Goal: Book appointment/travel/reservation

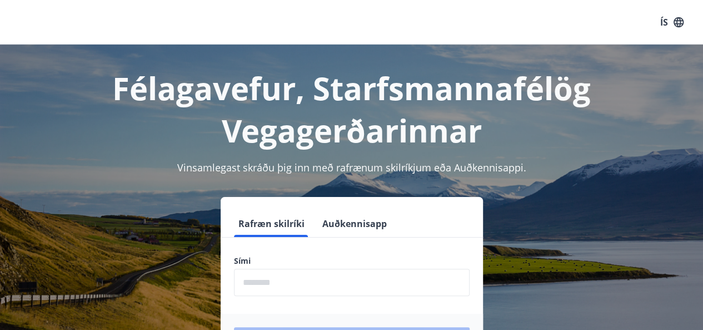
click at [288, 280] on input "phone" at bounding box center [352, 282] width 236 height 27
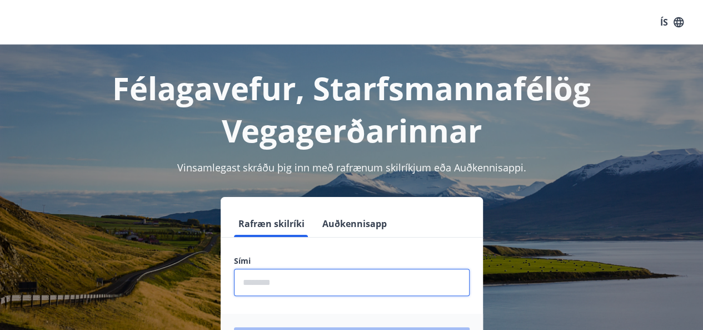
type input "********"
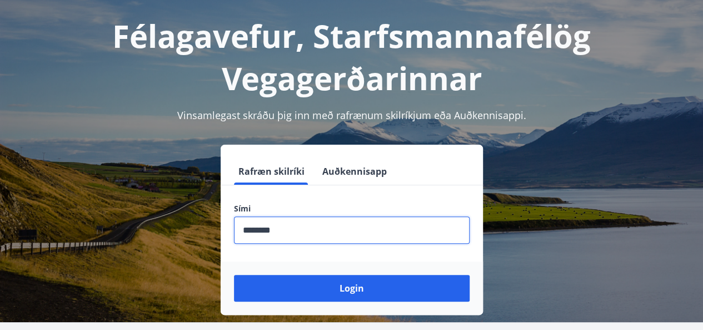
scroll to position [107, 0]
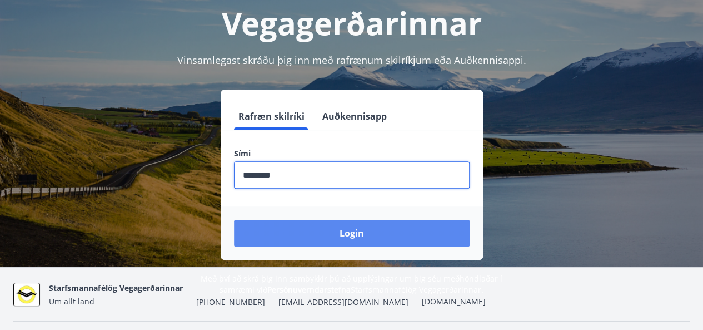
click at [340, 228] on button "Login" at bounding box center [352, 233] width 236 height 27
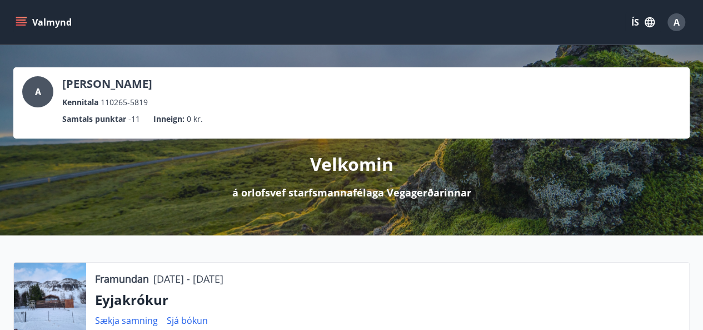
click at [24, 17] on icon "menu" at bounding box center [21, 22] width 11 height 11
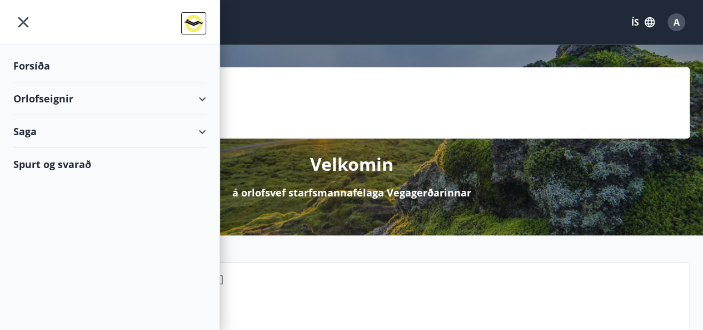
click at [202, 96] on div "Orlofseignir" at bounding box center [109, 98] width 193 height 33
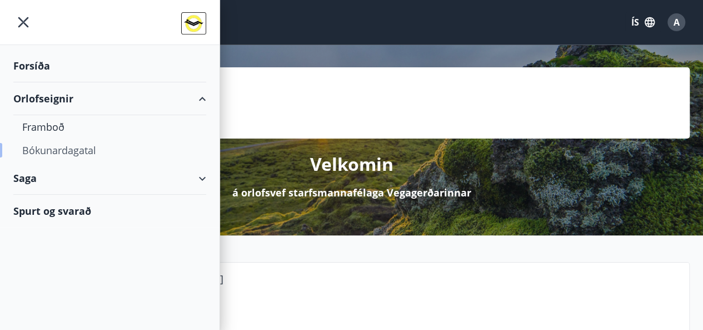
click at [77, 146] on div "Bókunardagatal" at bounding box center [109, 149] width 175 height 23
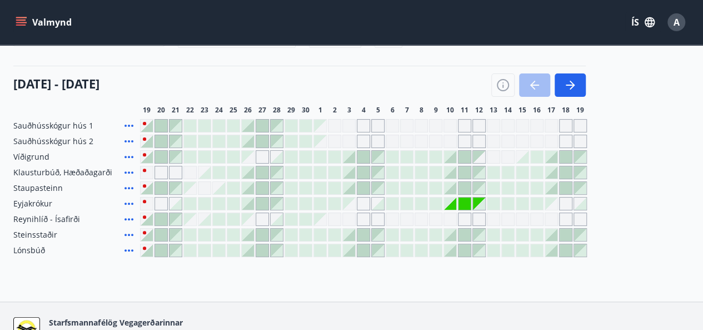
scroll to position [115, 0]
click at [574, 84] on icon "button" at bounding box center [572, 84] width 5 height 9
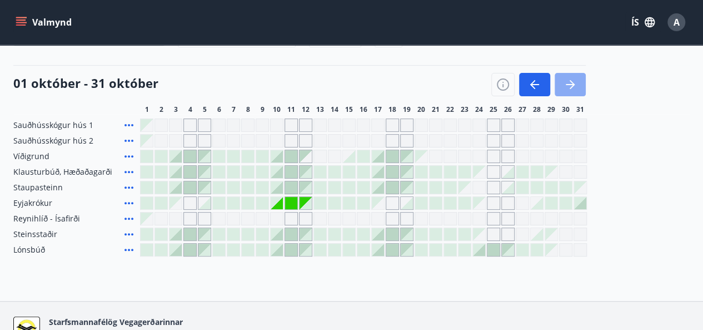
click at [576, 83] on icon "button" at bounding box center [570, 84] width 13 height 13
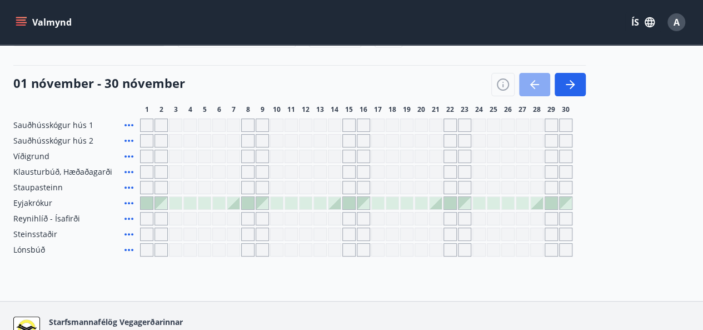
click at [538, 78] on icon "button" at bounding box center [534, 84] width 13 height 13
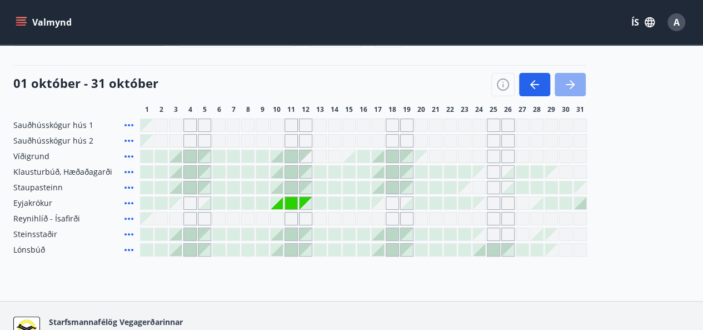
click at [569, 81] on icon "button" at bounding box center [570, 84] width 13 height 13
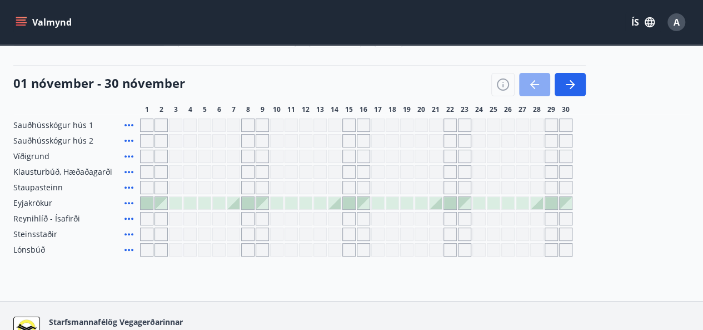
click at [539, 82] on icon "button" at bounding box center [534, 84] width 13 height 13
